Goal: Information Seeking & Learning: Learn about a topic

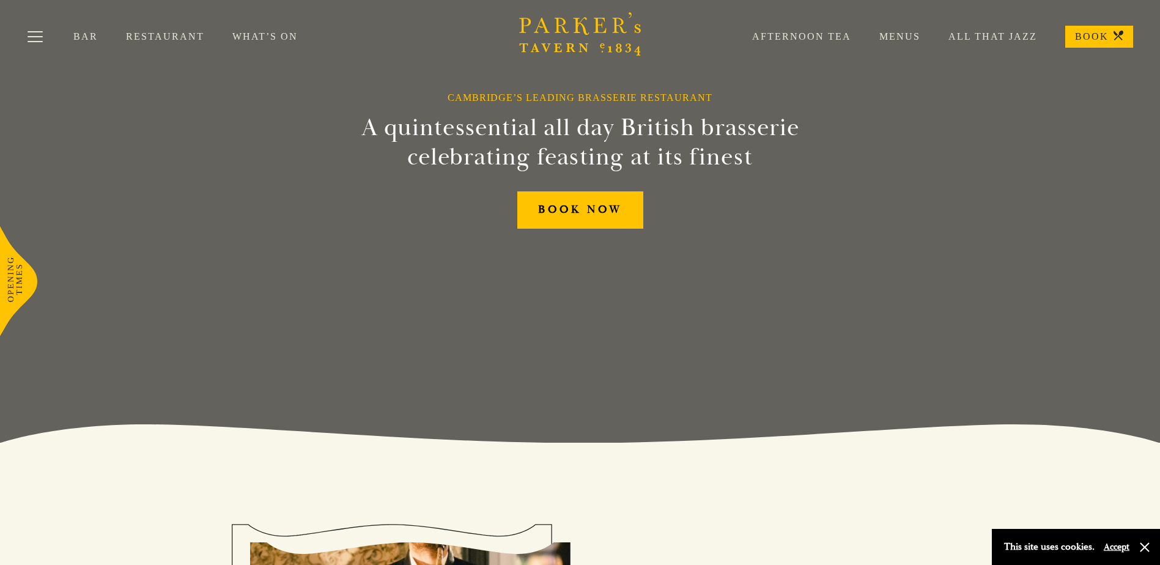
click at [915, 31] on link "Menus" at bounding box center [885, 37] width 69 height 12
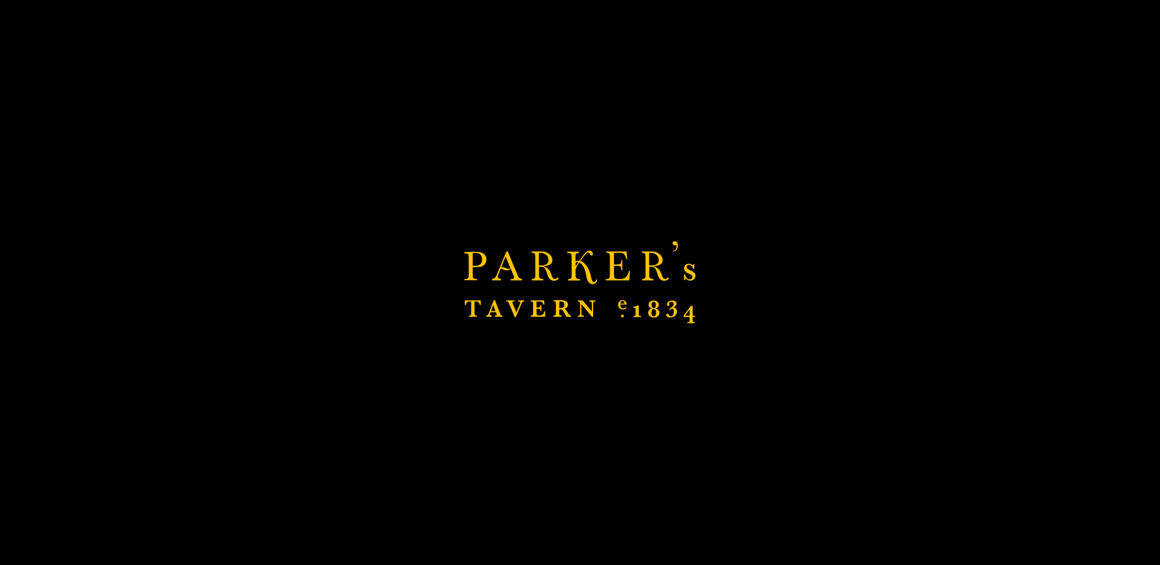
scroll to position [367, 0]
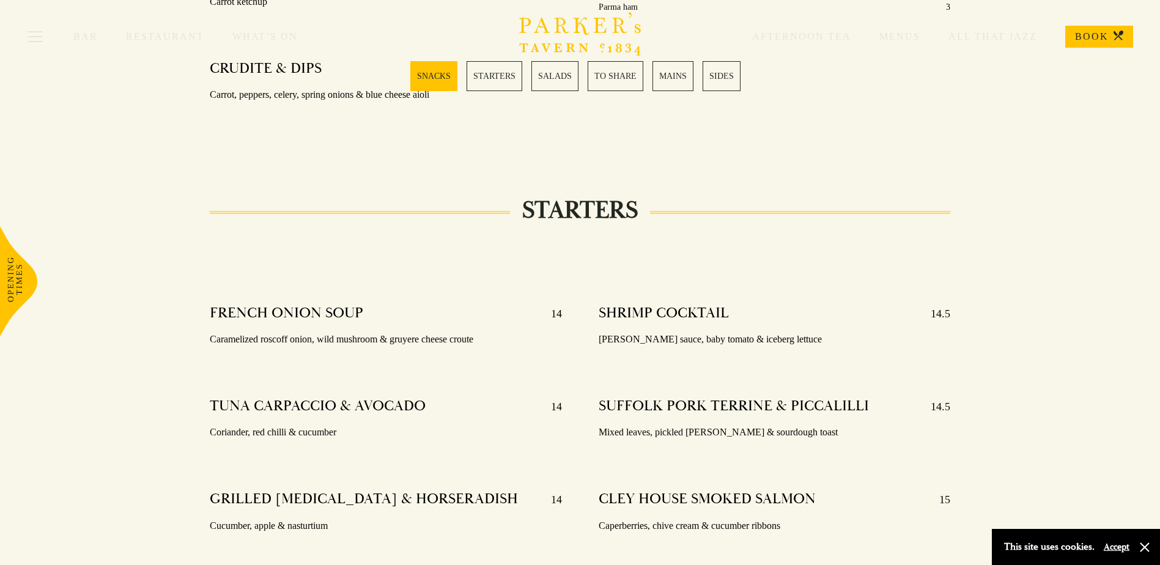
scroll to position [795, 0]
click at [624, 77] on link "TO SHARE" at bounding box center [616, 76] width 56 height 30
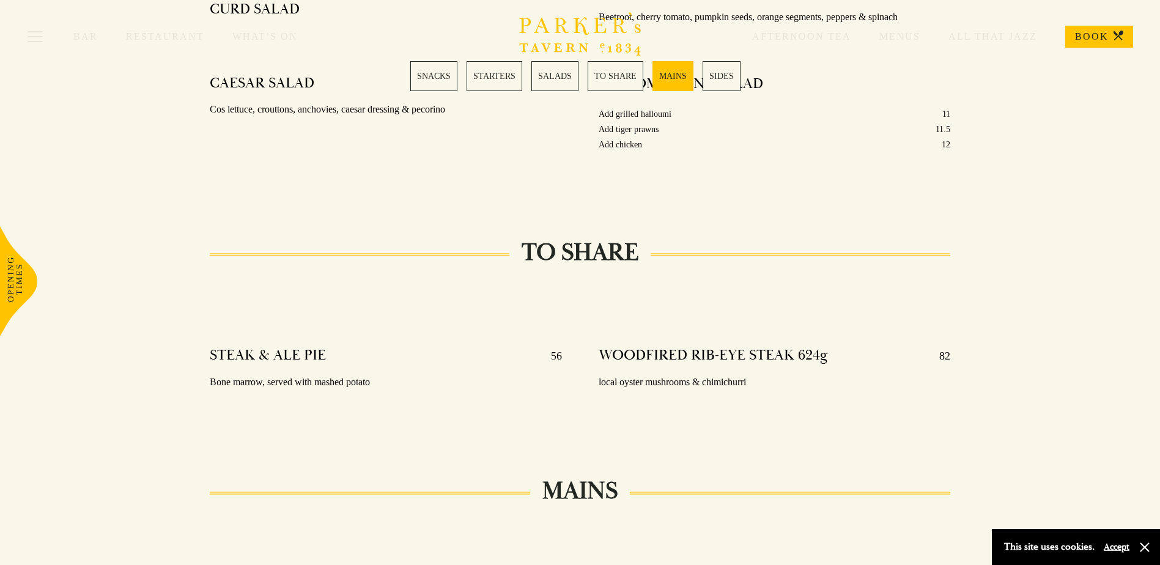
scroll to position [1889, 0]
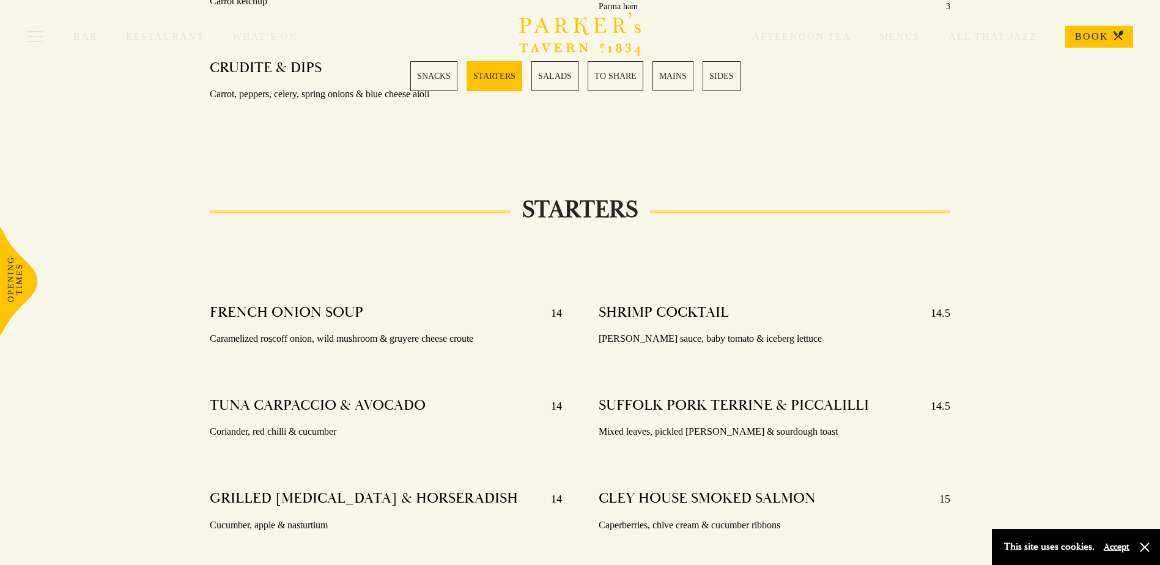
scroll to position [795, 0]
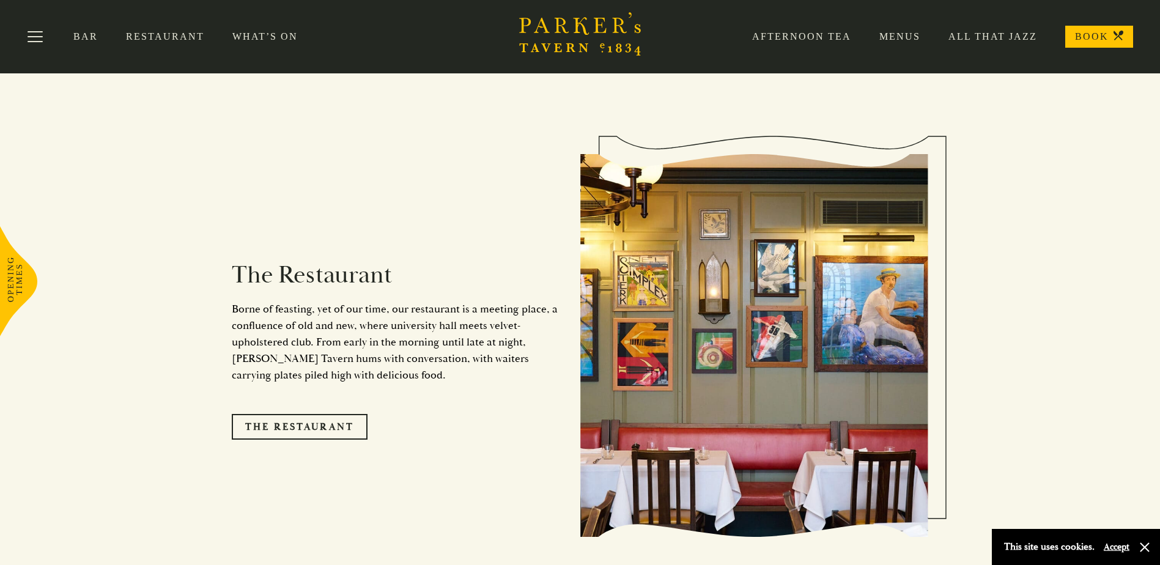
scroll to position [856, 0]
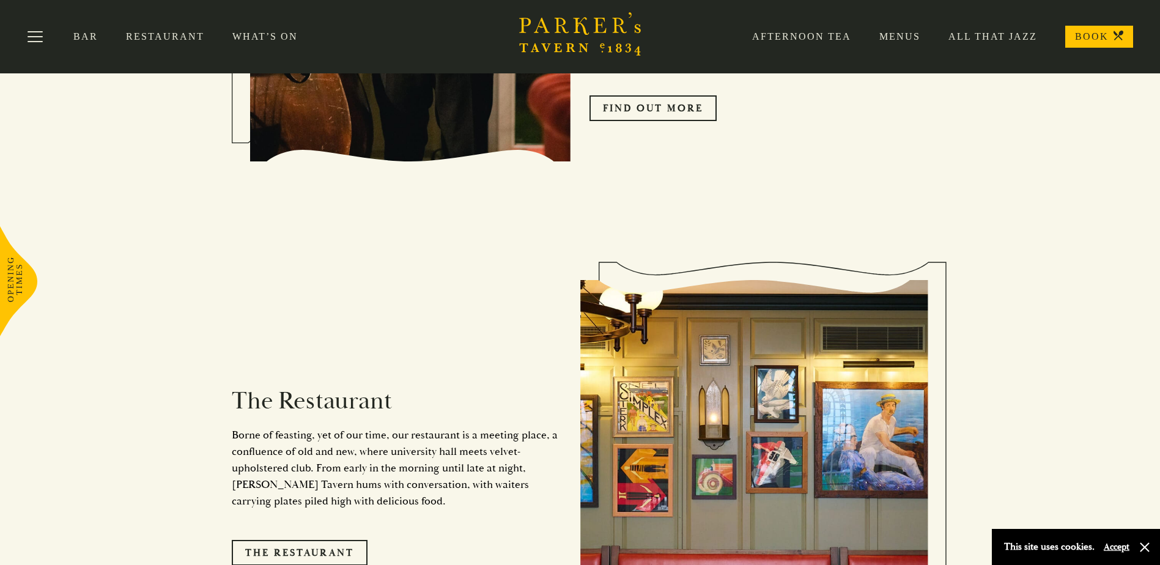
click at [908, 34] on link "Menus" at bounding box center [885, 37] width 69 height 12
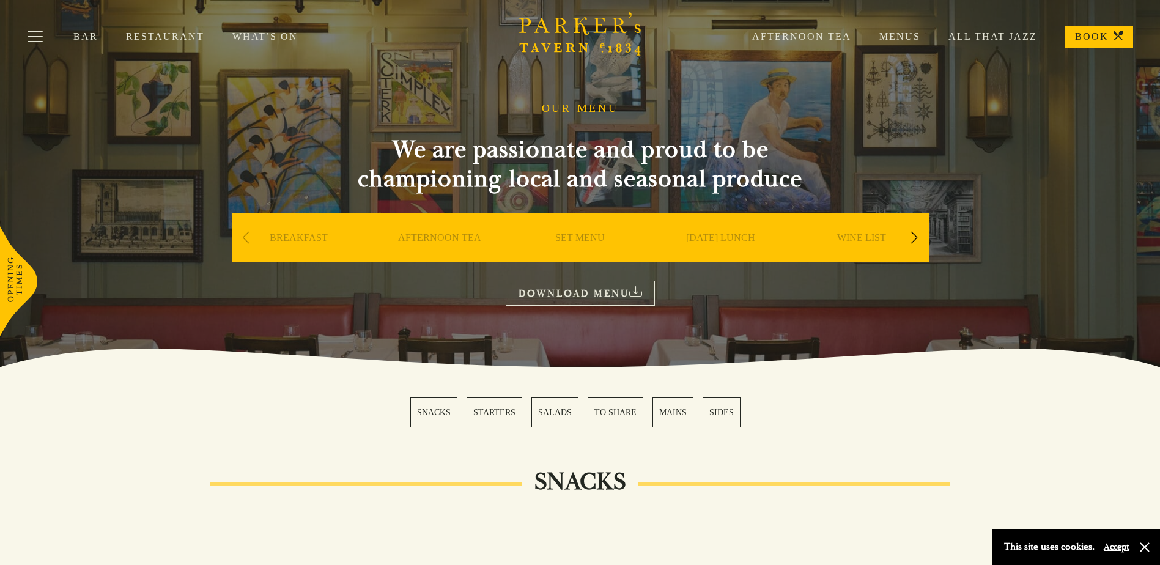
click at [586, 237] on link "SET MENU" at bounding box center [580, 256] width 50 height 49
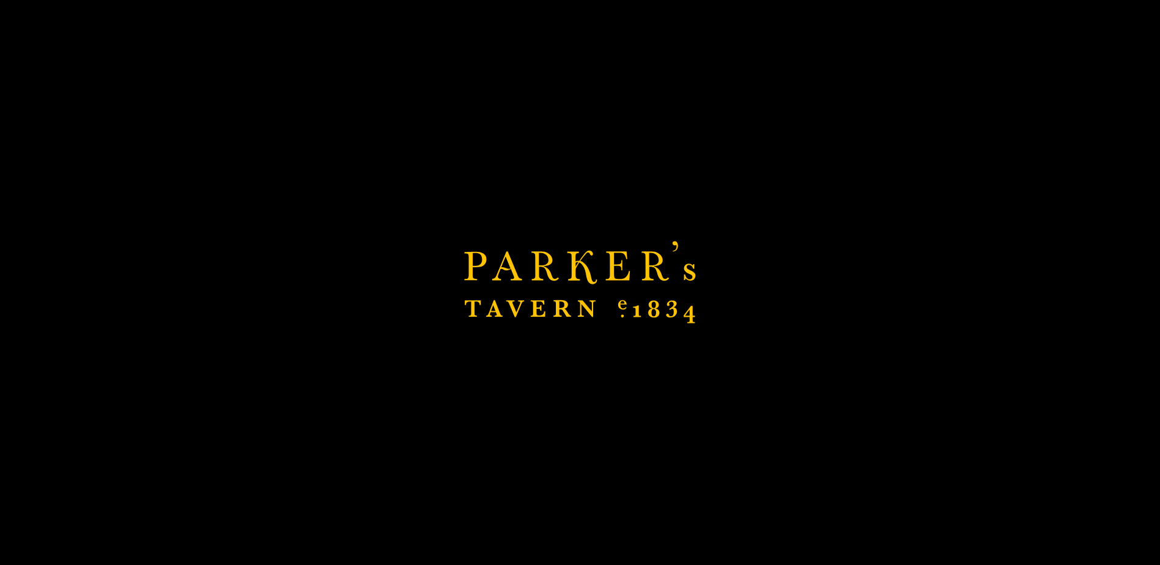
scroll to position [122, 0]
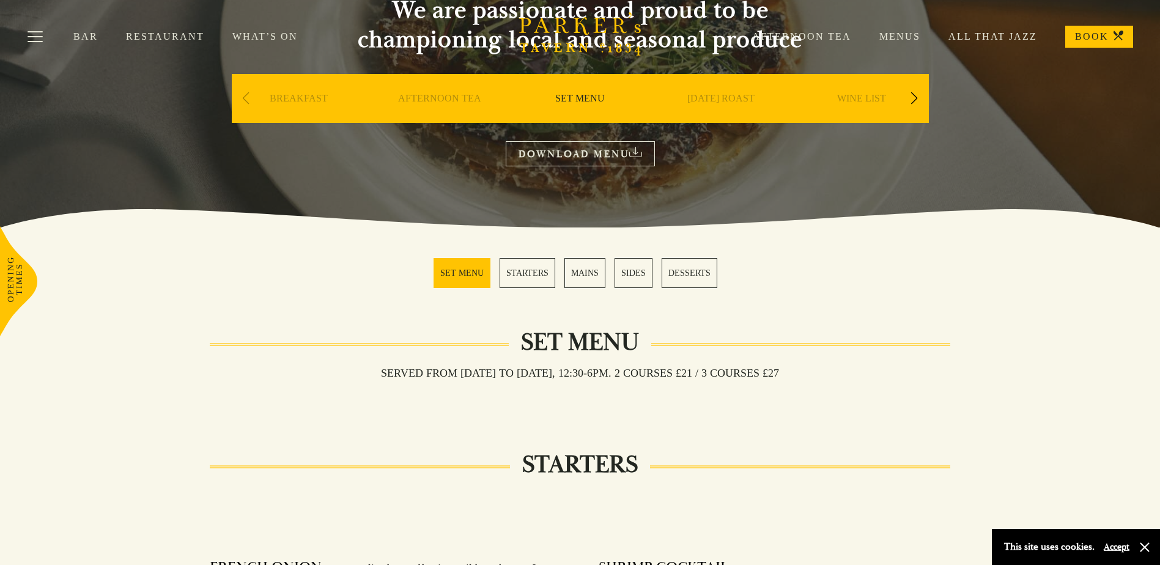
scroll to position [122, 0]
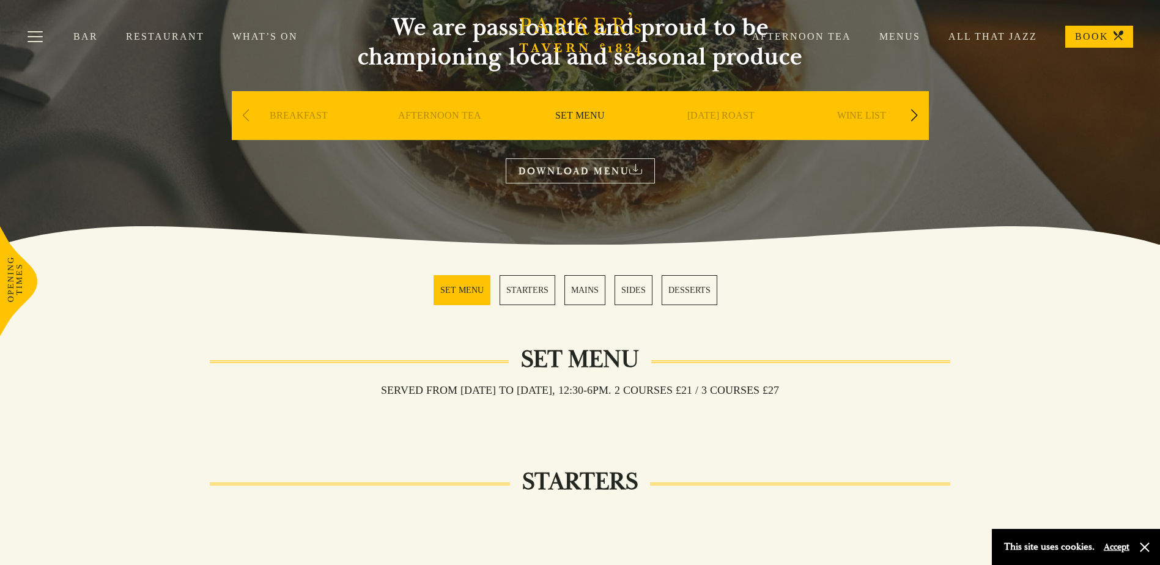
click at [708, 113] on link "SUNDAY ROAST" at bounding box center [720, 133] width 67 height 49
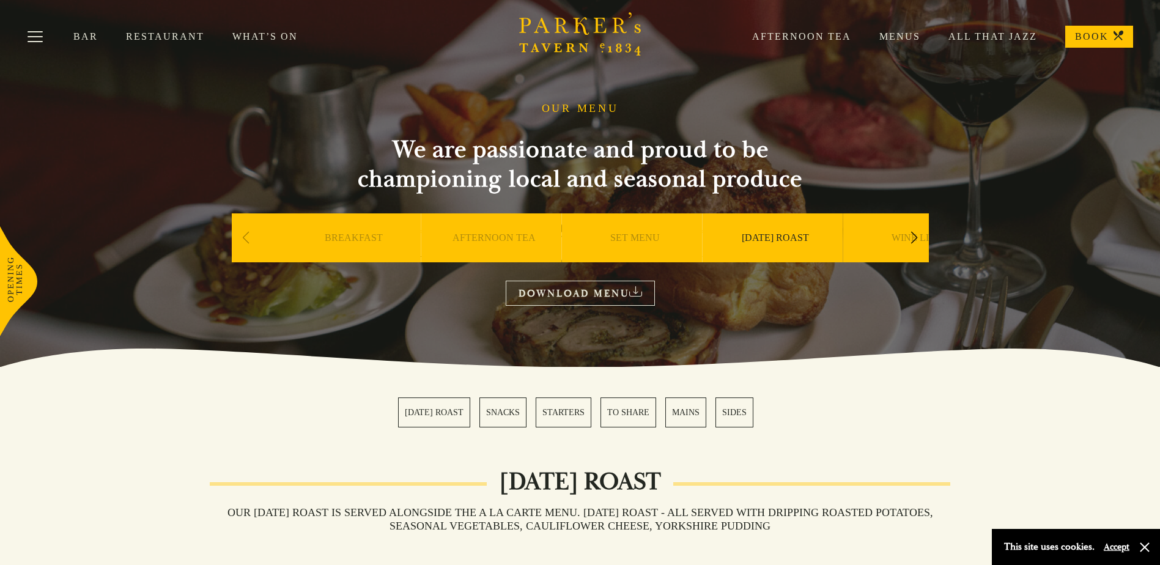
click at [549, 250] on div "AFTERNOON TEA" at bounding box center [494, 256] width 135 height 86
click at [906, 31] on div "Afternoon Tea Menus All That Jazz BOOK" at bounding box center [928, 37] width 409 height 22
click at [903, 34] on link "Menus" at bounding box center [885, 37] width 69 height 12
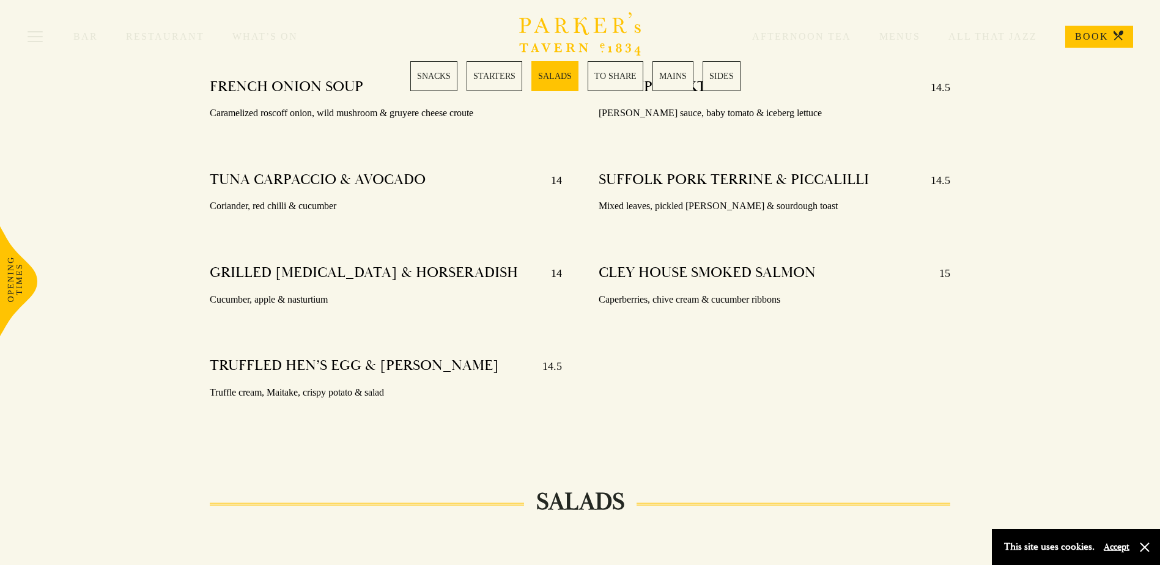
scroll to position [1162, 0]
